Goal: Register for event/course

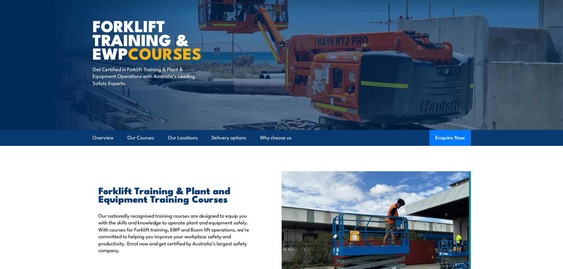
scroll to position [138, 0]
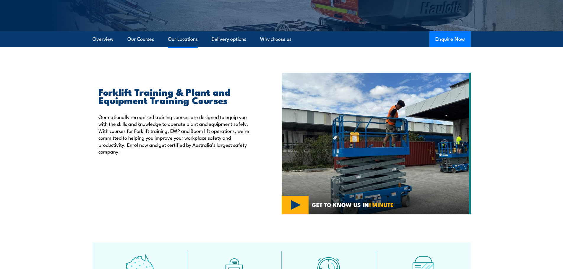
click at [176, 42] on link "Our Locations" at bounding box center [183, 39] width 30 height 16
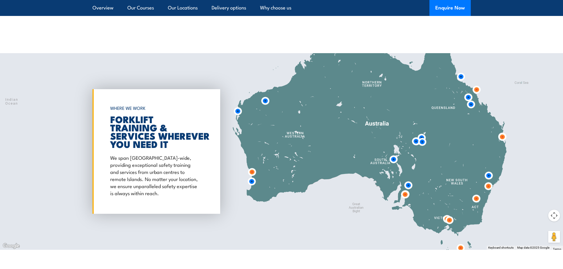
scroll to position [1094, 0]
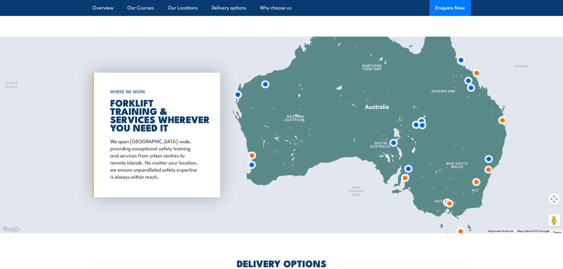
click at [405, 179] on img at bounding box center [405, 178] width 11 height 11
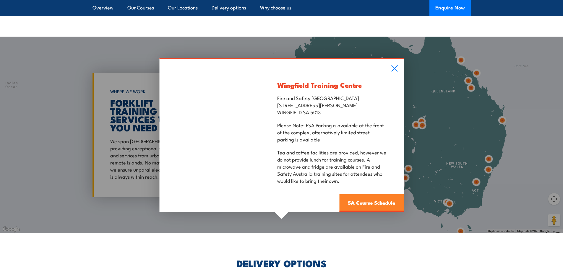
click at [372, 197] on link "SA Course Schedule" at bounding box center [371, 204] width 64 height 18
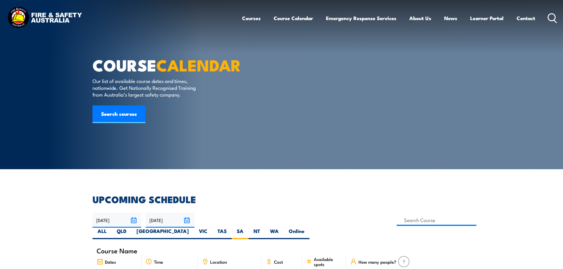
drag, startPoint x: 82, startPoint y: 184, endPoint x: 81, endPoint y: 78, distance: 105.5
click at [117, 123] on link "Search courses" at bounding box center [119, 115] width 53 height 18
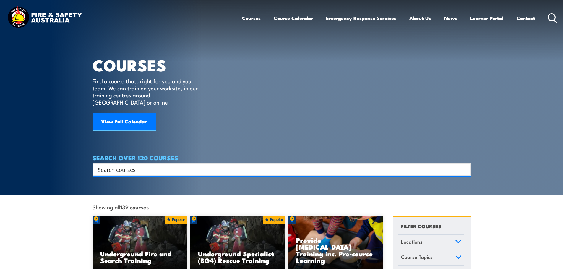
click at [135, 166] on input "Search input" at bounding box center [278, 169] width 360 height 9
type input "forklift"
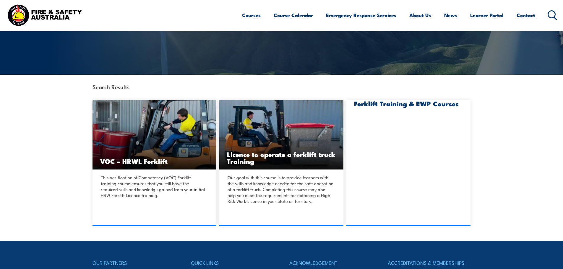
scroll to position [98, 0]
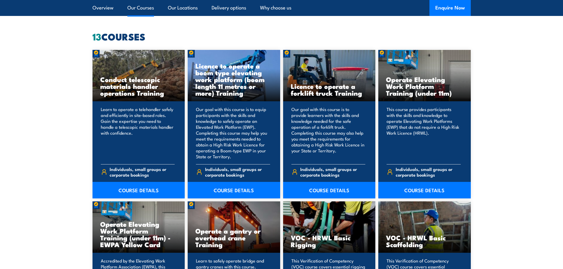
scroll to position [453, 0]
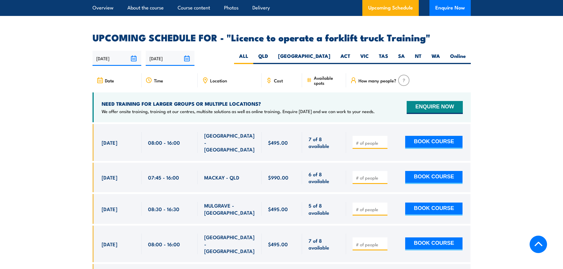
scroll to position [985, 0]
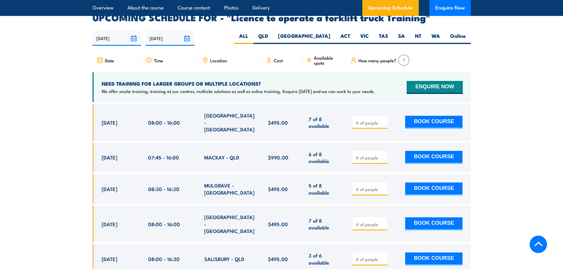
click at [225, 60] on div "Date Time Location Cost" at bounding box center [282, 62] width 378 height 19
click at [220, 58] on span "Location" at bounding box center [218, 60] width 17 height 5
click at [208, 57] on icon at bounding box center [205, 60] width 7 height 7
click at [203, 57] on icon at bounding box center [205, 60] width 7 height 7
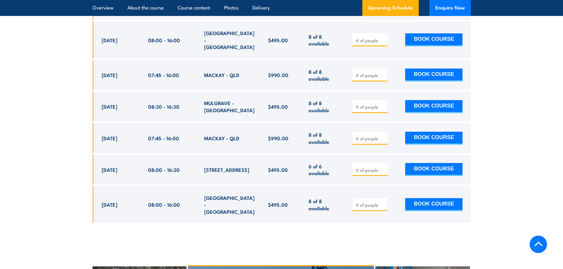
scroll to position [1793, 0]
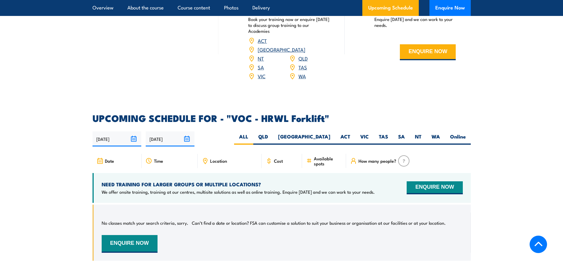
scroll to position [907, 0]
